Goal: Information Seeking & Learning: Learn about a topic

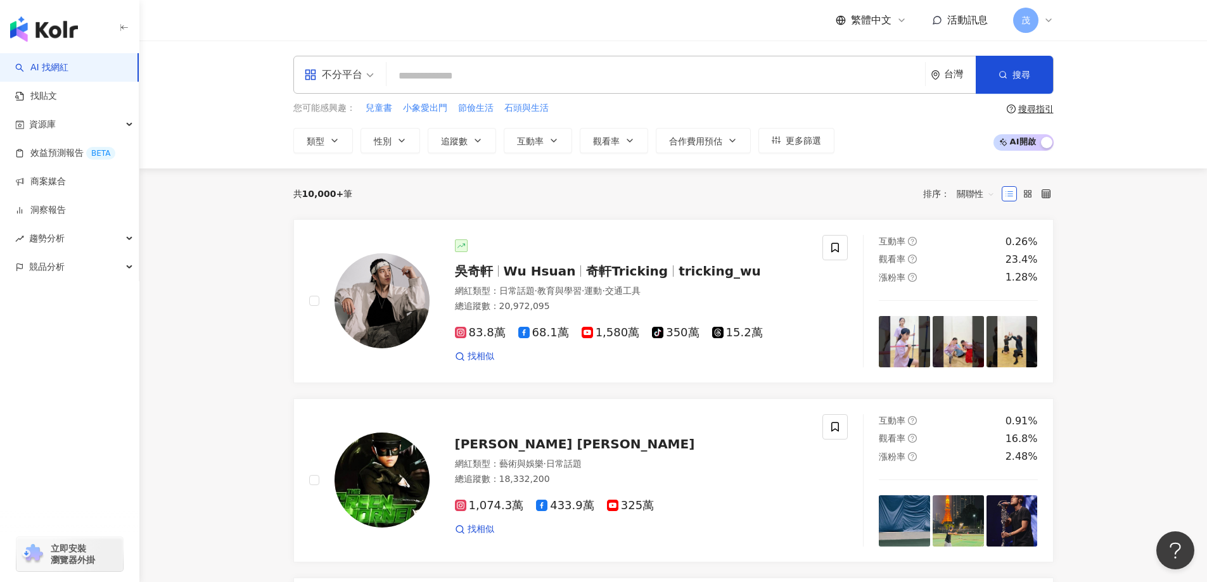
click at [504, 68] on input "search" at bounding box center [656, 76] width 529 height 24
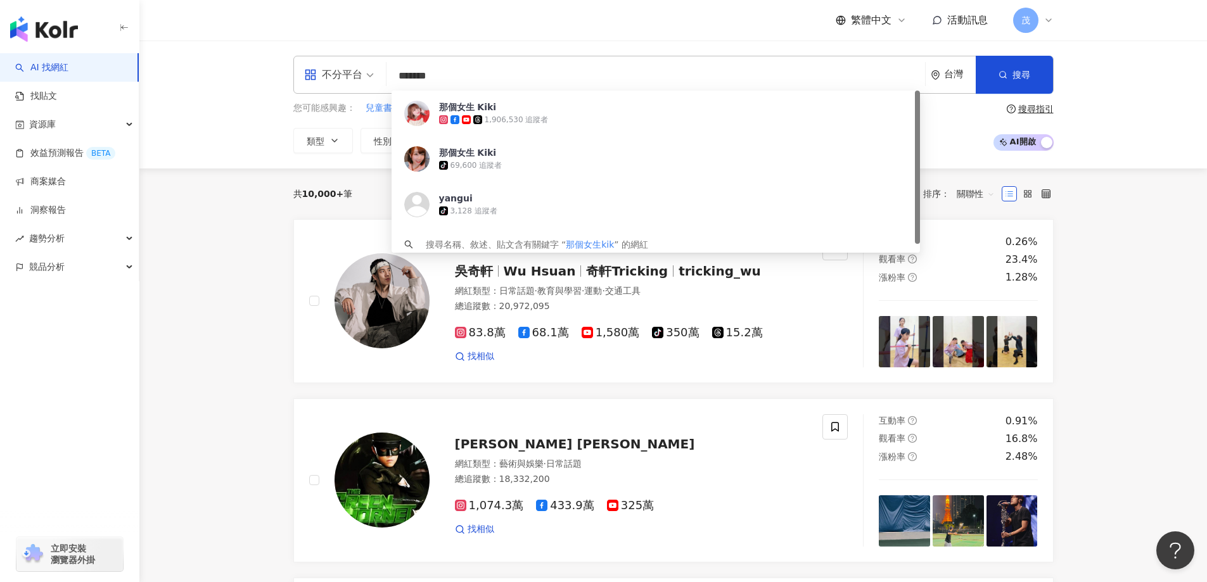
type input "********"
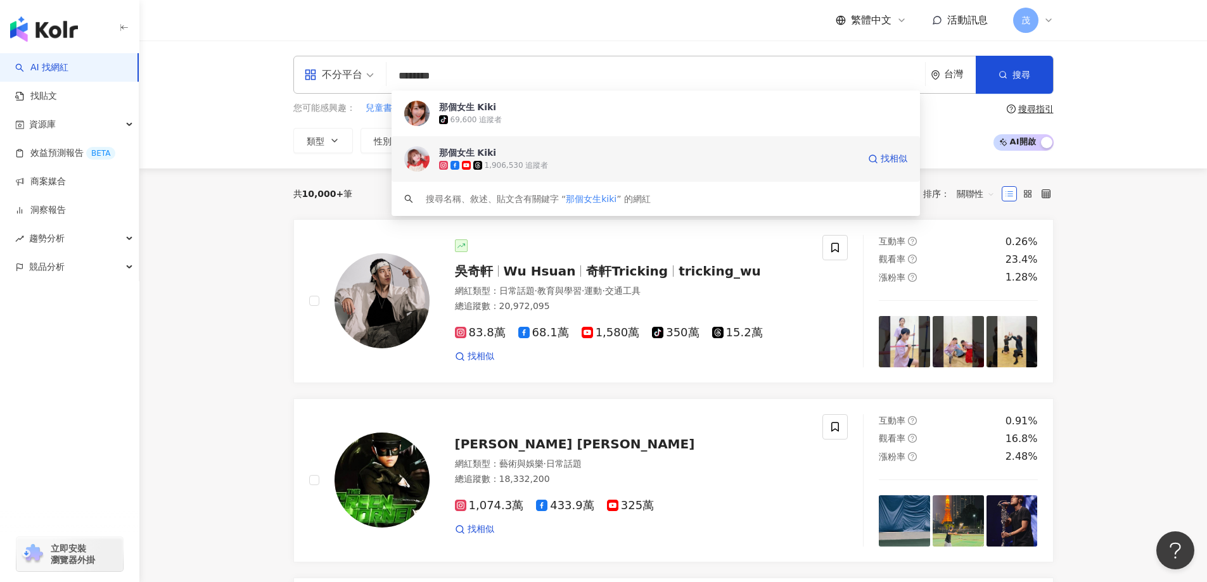
click at [492, 162] on div "1,906,530 追蹤者" at bounding box center [517, 165] width 64 height 11
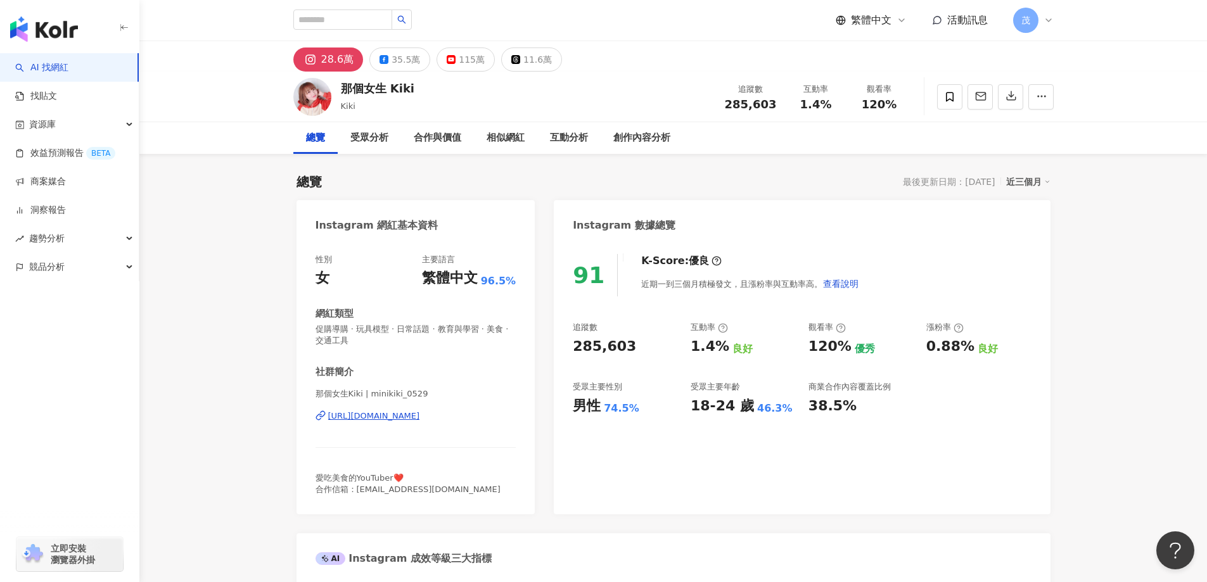
click at [371, 134] on div "受眾分析" at bounding box center [369, 138] width 38 height 15
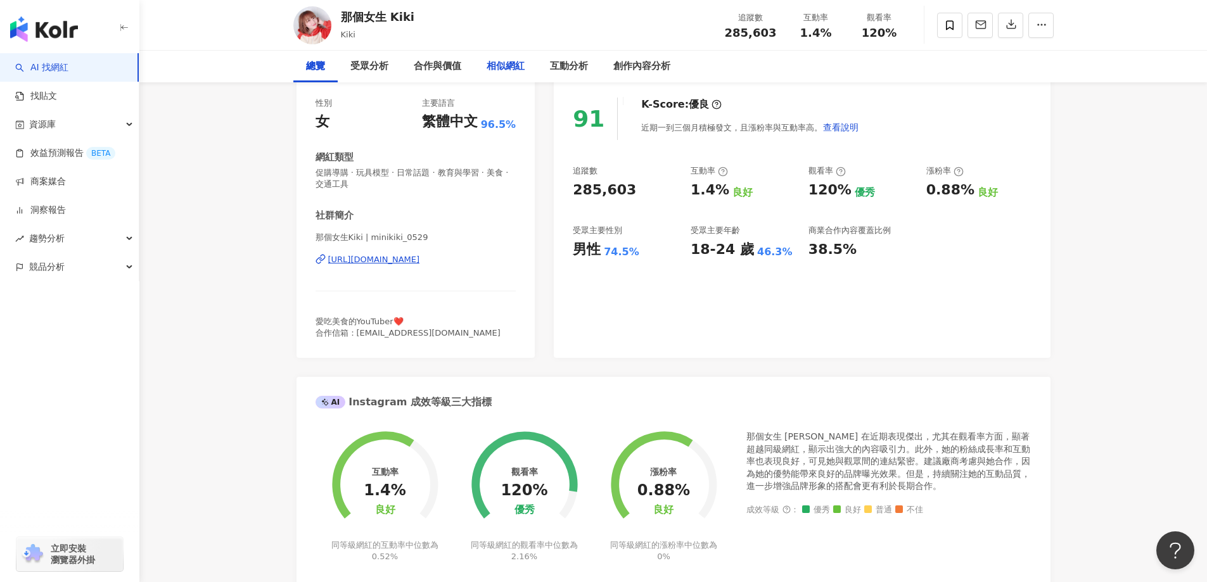
scroll to position [190, 0]
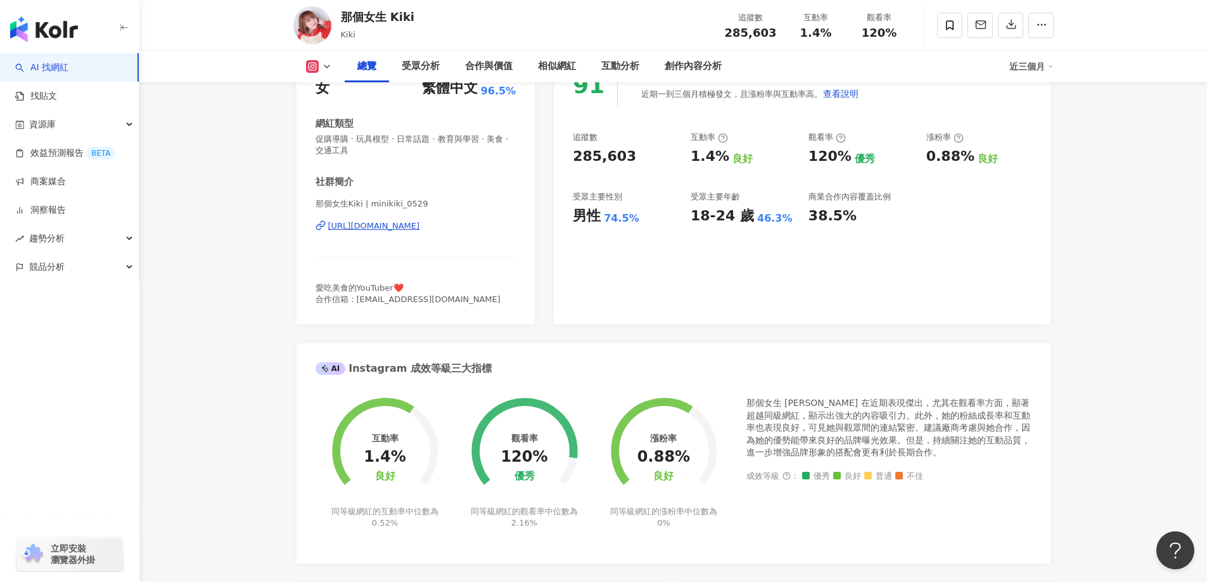
click at [325, 67] on polyline at bounding box center [327, 66] width 5 height 3
click at [325, 148] on button "YouTube" at bounding box center [339, 148] width 76 height 18
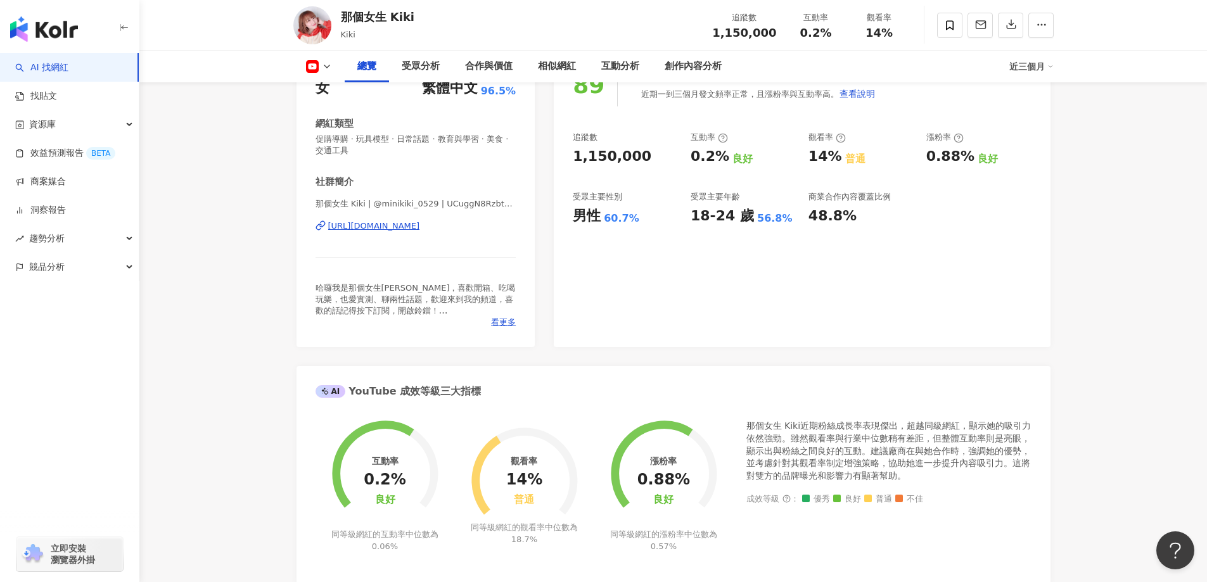
click at [326, 68] on icon at bounding box center [327, 66] width 10 height 10
click at [1028, 248] on div "89 K-Score : 良好 近期一到三個月發文頻率正常，且漲粉率與互動率高。 查看說明 追蹤數 1,150,000 互動率 0.2% 良好 觀看率 14%…" at bounding box center [802, 199] width 496 height 296
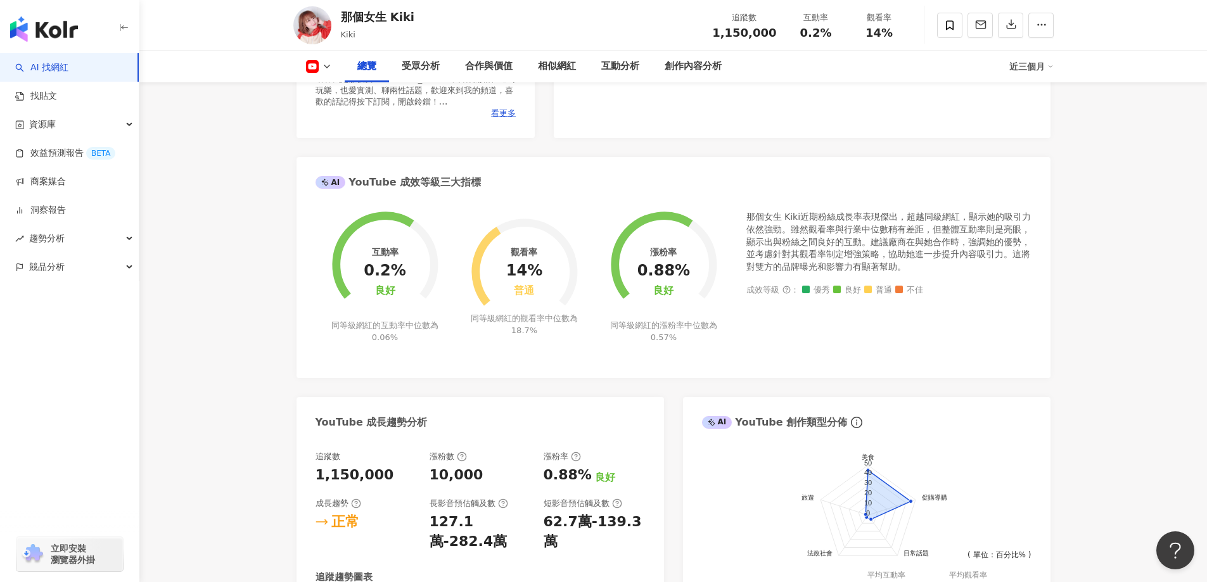
scroll to position [570, 0]
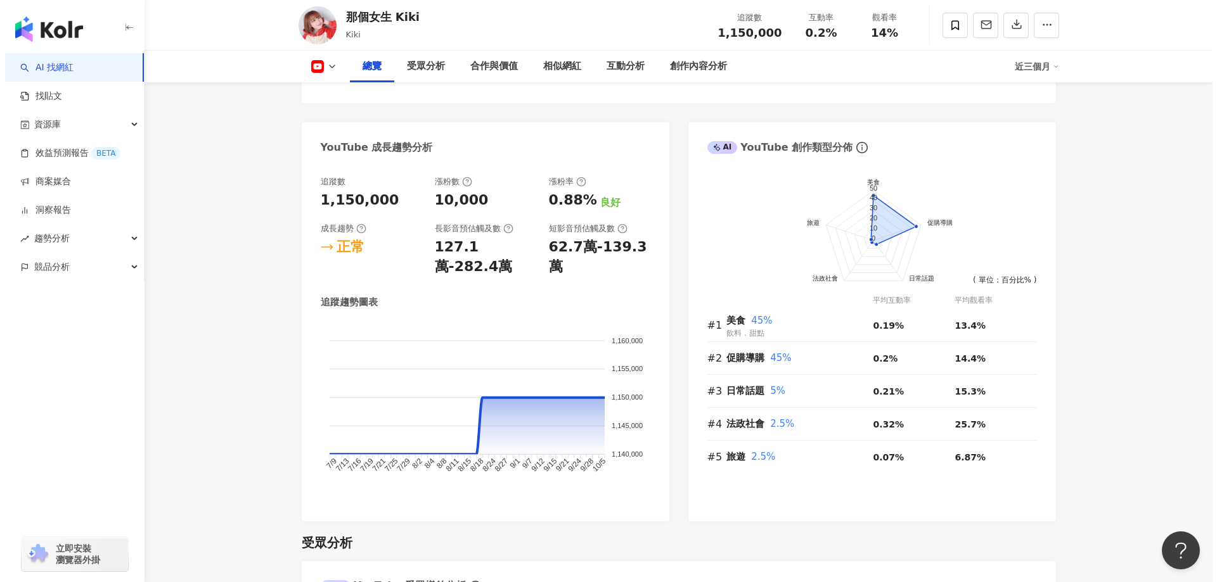
scroll to position [697, 0]
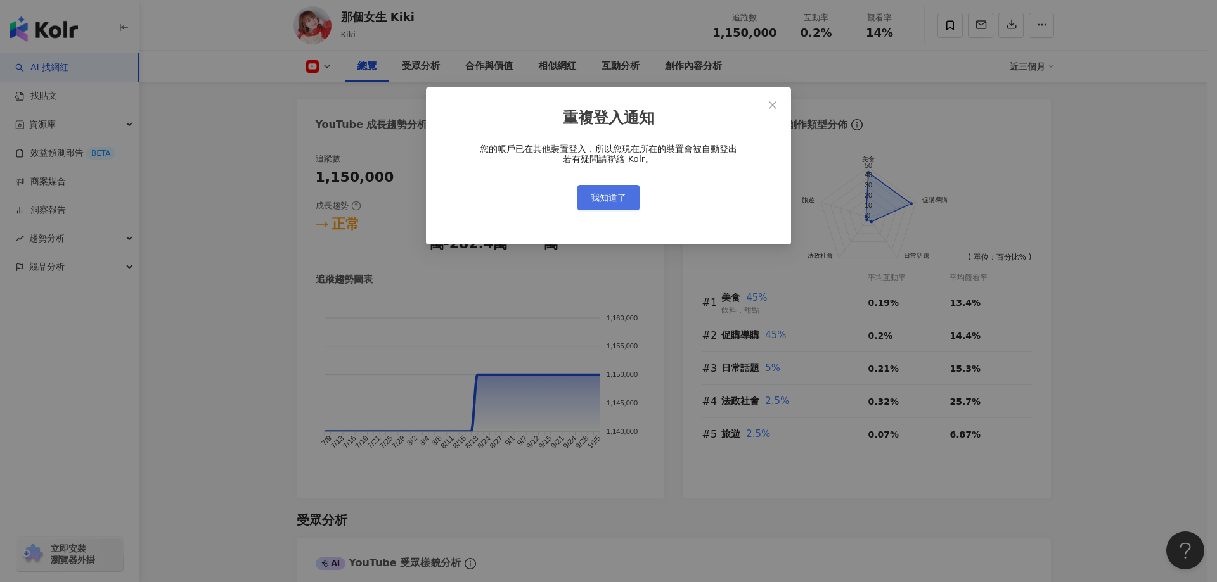
click at [605, 196] on span "我知道了" at bounding box center [608, 198] width 35 height 10
